Goal: Task Accomplishment & Management: Manage account settings

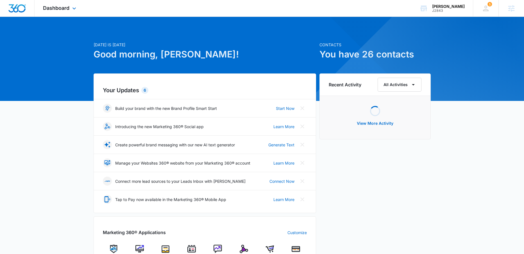
click at [73, 6] on div "Dashboard Apps Reputation Websites Forms CRM Email Social Shop Scheduling Payme…" at bounding box center [60, 8] width 51 height 17
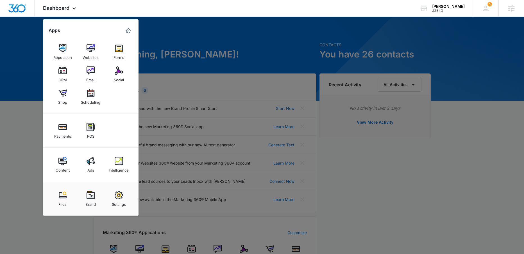
click at [62, 71] on img at bounding box center [62, 71] width 8 height 8
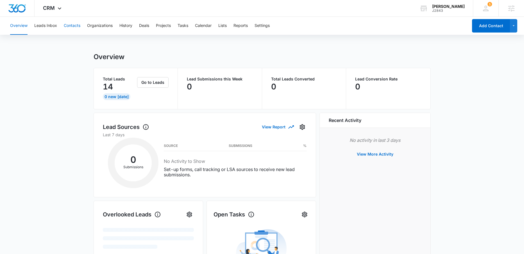
click at [70, 23] on button "Contacts" at bounding box center [72, 26] width 17 height 18
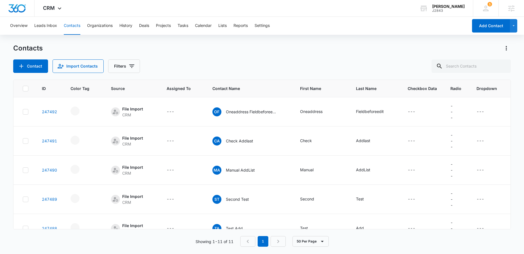
click at [26, 90] on icon at bounding box center [25, 88] width 5 height 5
click at [23, 89] on input "checkbox" at bounding box center [22, 88] width 0 height 0
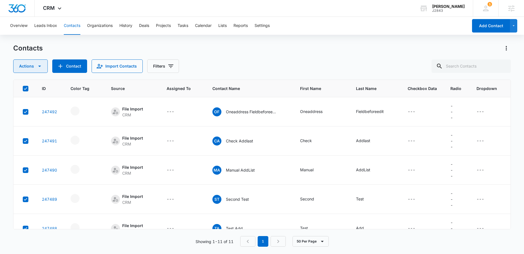
click at [39, 66] on icon "button" at bounding box center [39, 66] width 3 height 1
click at [35, 85] on div "Export" at bounding box center [32, 84] width 25 height 4
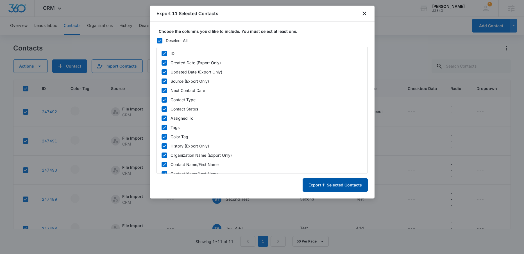
click at [326, 186] on button "Export 11 Selected Contacts" at bounding box center [334, 185] width 65 height 13
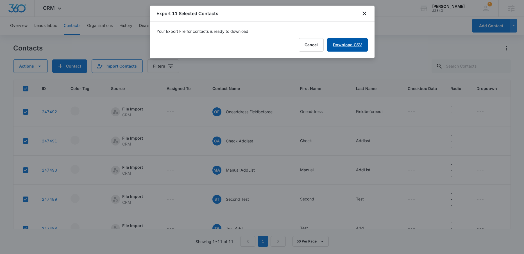
click at [350, 47] on link "Download CSV" at bounding box center [347, 44] width 41 height 13
click at [360, 48] on button "Finish" at bounding box center [356, 44] width 24 height 13
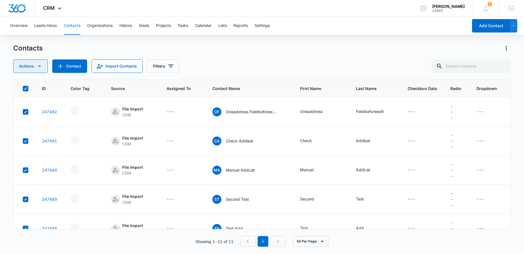
click at [38, 67] on icon "button" at bounding box center [39, 66] width 7 height 7
click at [27, 118] on div "Delete" at bounding box center [32, 118] width 25 height 4
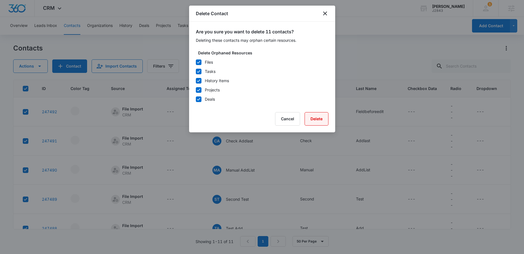
click at [320, 119] on button "Delete" at bounding box center [316, 118] width 24 height 13
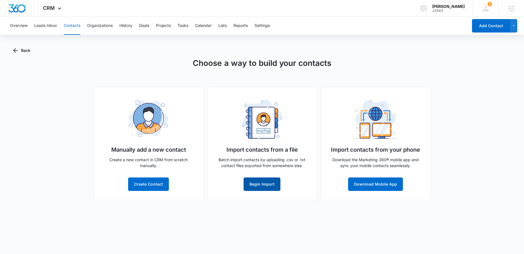
click at [269, 184] on button "Begin Import" at bounding box center [262, 184] width 37 height 13
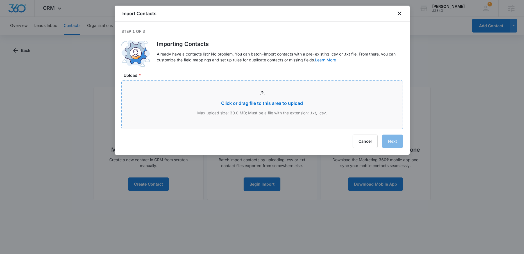
type input "C:\fakepath\contacts-20250909174749.csv"
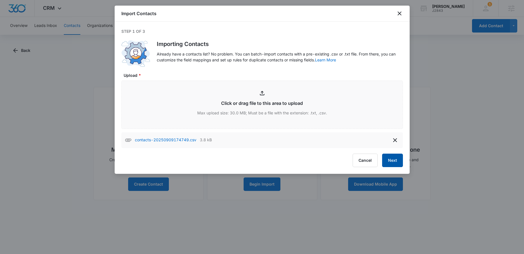
click at [394, 160] on button "Next" at bounding box center [392, 160] width 21 height 13
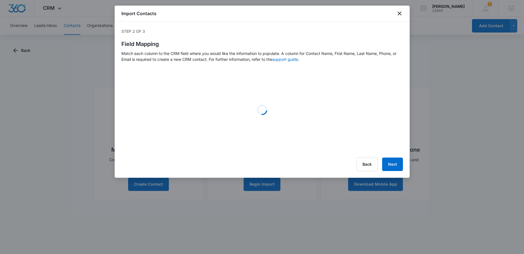
select select "id"
select select "followup"
select select "tags"
select select "type"
select select "status"
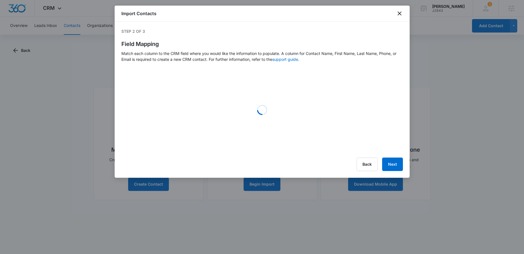
select select "assignedto"
select select "78"
select select "79"
select select "246"
select select "243"
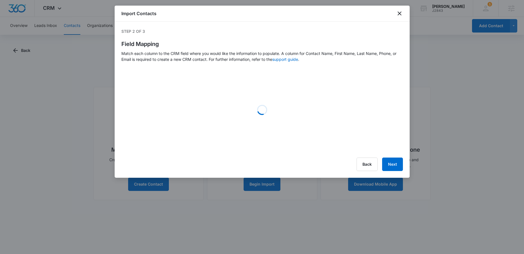
select select "188"
select select "189"
select select "239"
select select "245"
select select "192"
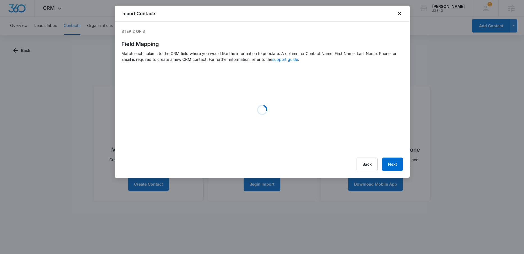
select select "199"
select select "225"
select select "184"
select select "226"
select select "228"
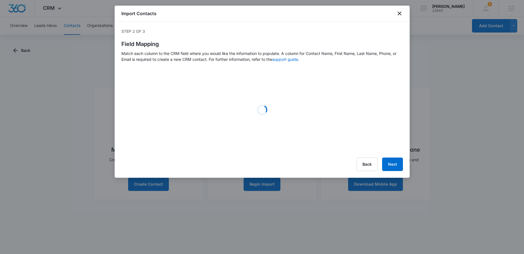
select select "235"
select select "194"
select select "185"
select select "210"
select select "72"
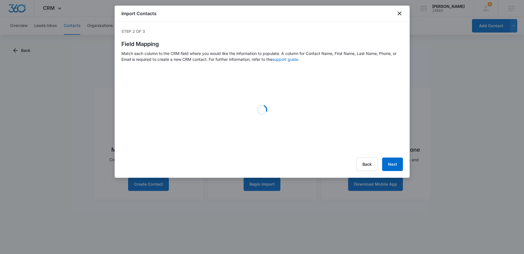
select select "207"
select select "252"
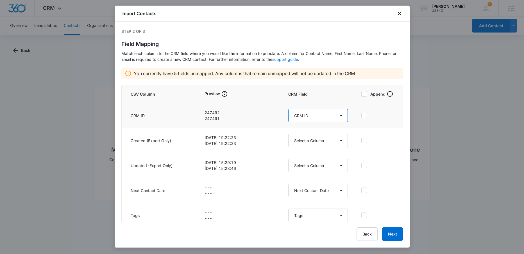
click at [336, 117] on select "Select a Column adding date Address/City Address/Country Address/State Address/…" at bounding box center [318, 115] width 60 height 13
select select
click at [288, 109] on select "Select a Column adding date Address/City Address/Country Address/State Address/…" at bounding box center [318, 115] width 60 height 13
click at [396, 236] on button "Next" at bounding box center [392, 234] width 21 height 13
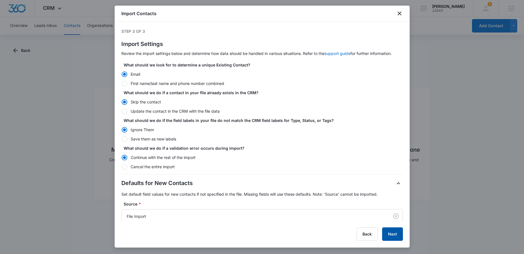
click at [395, 235] on button "Next" at bounding box center [392, 234] width 21 height 13
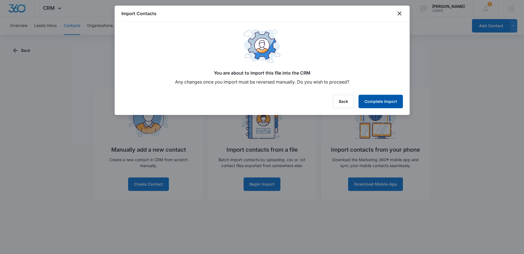
click at [371, 101] on button "Complete Import" at bounding box center [380, 101] width 44 height 13
